Goal: Check status: Check status

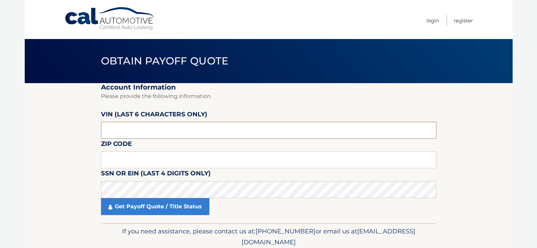
click at [157, 127] on input "text" at bounding box center [268, 130] width 335 height 17
type input "032329"
click at [154, 162] on input "text" at bounding box center [268, 159] width 335 height 17
type input "11554"
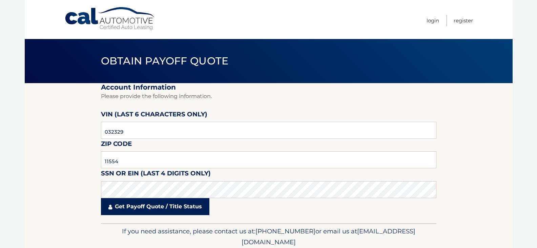
click at [157, 205] on link "Get Payoff Quote / Title Status" at bounding box center [155, 206] width 108 height 17
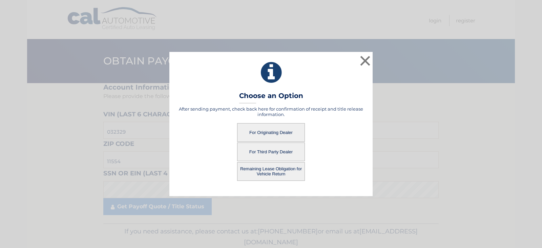
click at [265, 132] on button "For Originating Dealer" at bounding box center [271, 132] width 68 height 19
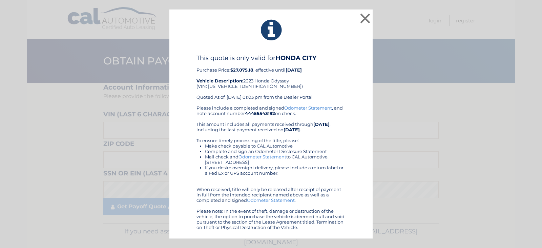
click at [232, 86] on div "This quote is only valid for HONDA CITY Purchase Price: $27,075.18 , effective …" at bounding box center [270, 79] width 149 height 51
copy div "[US_VEHICLE_IDENTIFICATION_NUMBER]"
